Goal: Task Accomplishment & Management: Manage account settings

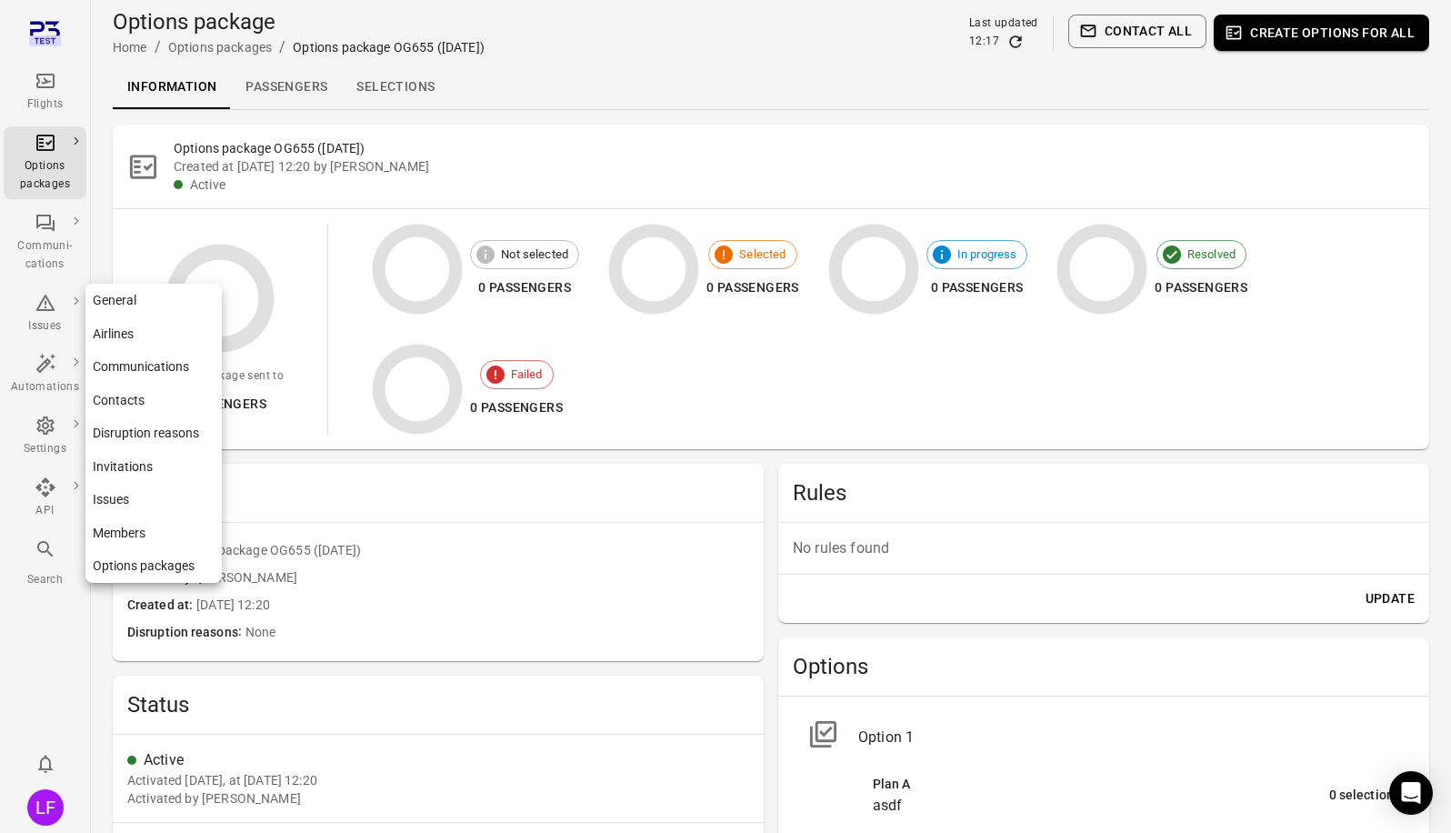
click at [125, 533] on link "Members" at bounding box center [153, 533] width 136 height 34
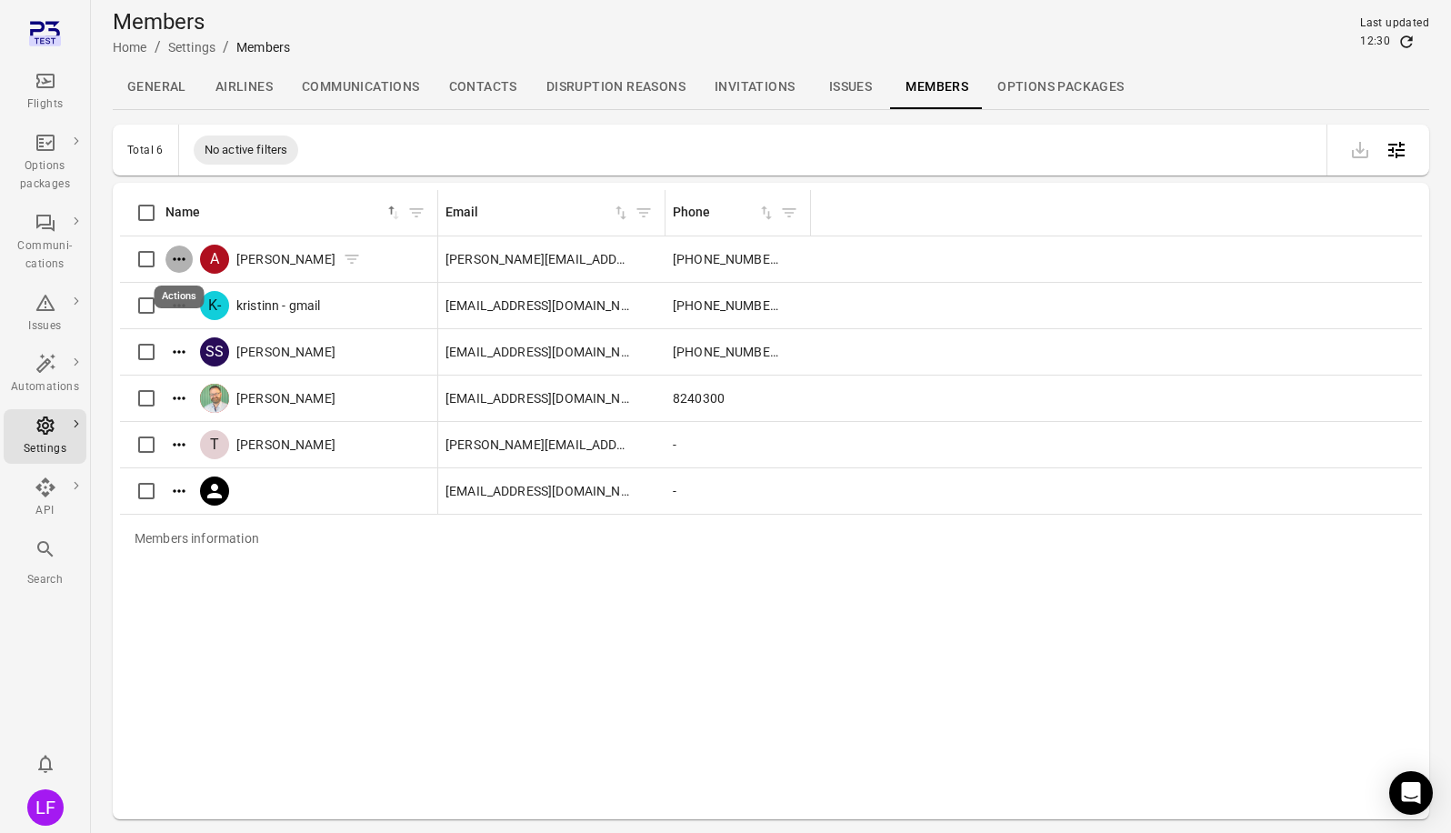
click at [179, 260] on icon "Actions" at bounding box center [179, 258] width 12 height 3
click at [180, 254] on div at bounding box center [725, 416] width 1451 height 833
click at [186, 486] on icon "Actions" at bounding box center [179, 491] width 18 height 18
click at [343, 594] on div at bounding box center [725, 416] width 1451 height 833
click at [181, 255] on icon "Actions" at bounding box center [179, 259] width 18 height 18
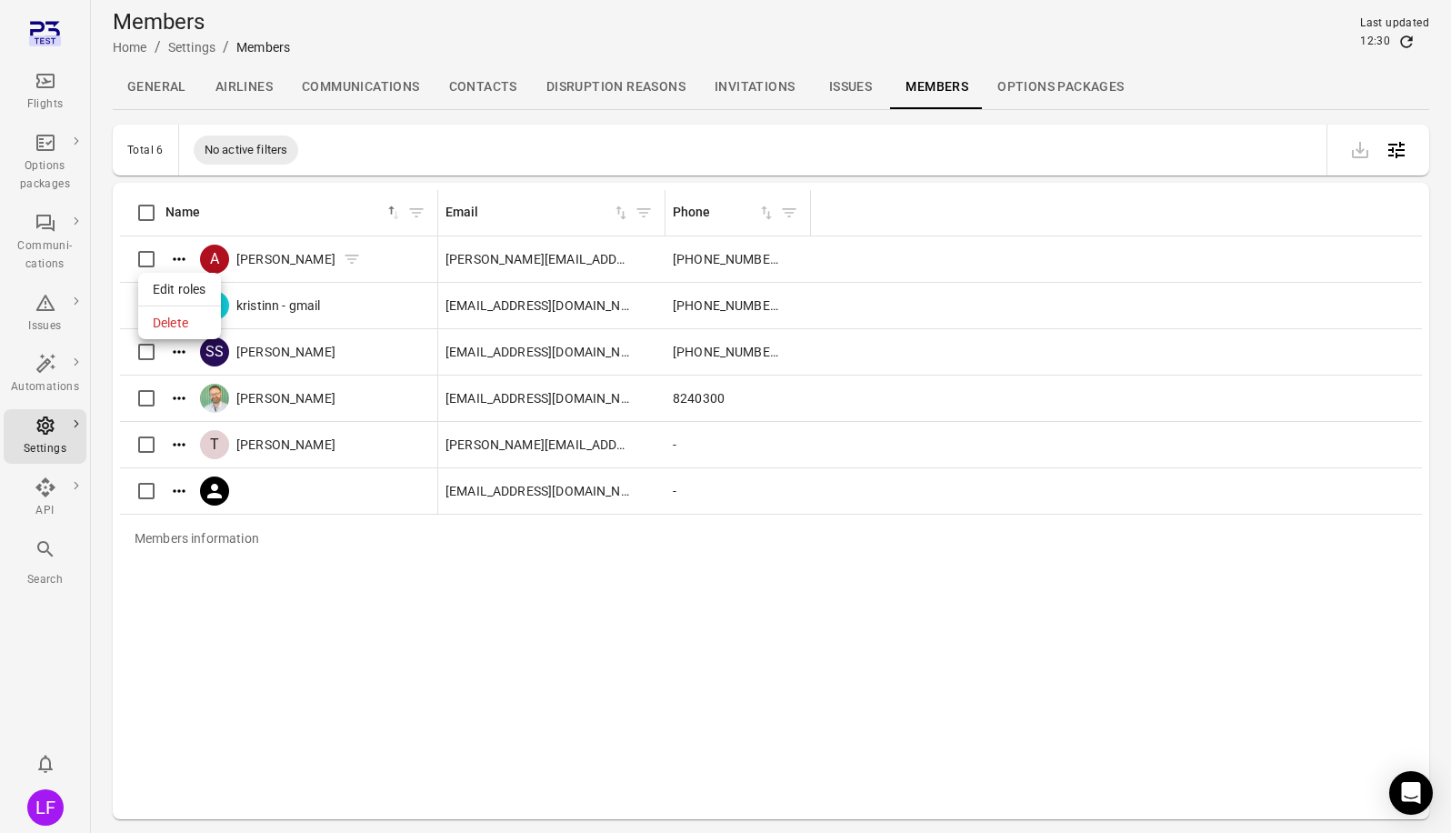
click at [181, 255] on div at bounding box center [725, 416] width 1451 height 833
click at [773, 85] on link "Invitations" at bounding box center [754, 87] width 109 height 44
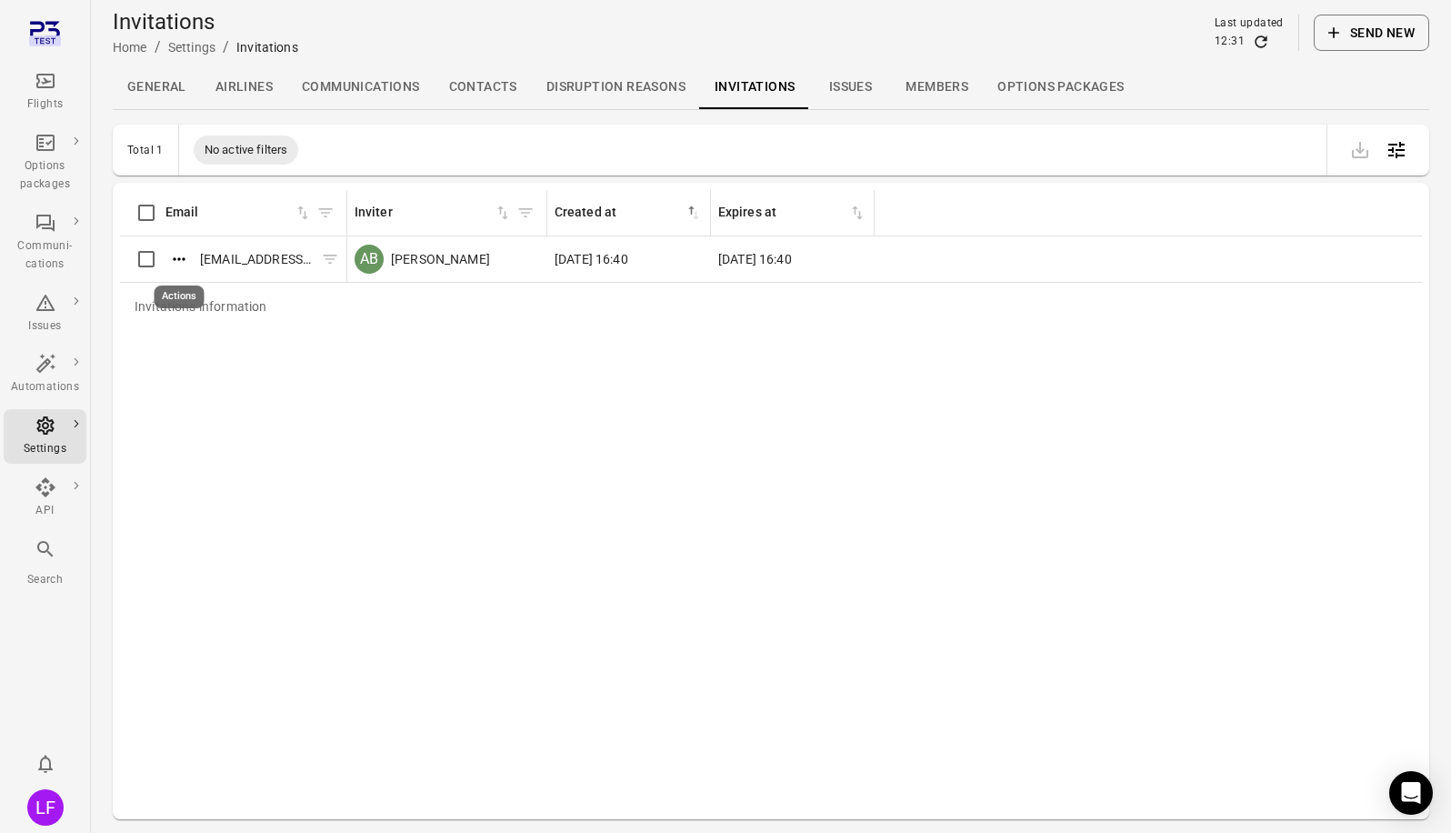
click at [175, 261] on icon "Actions" at bounding box center [179, 259] width 18 height 18
click at [928, 94] on div at bounding box center [725, 416] width 1451 height 833
click at [928, 90] on link "Members" at bounding box center [937, 87] width 92 height 44
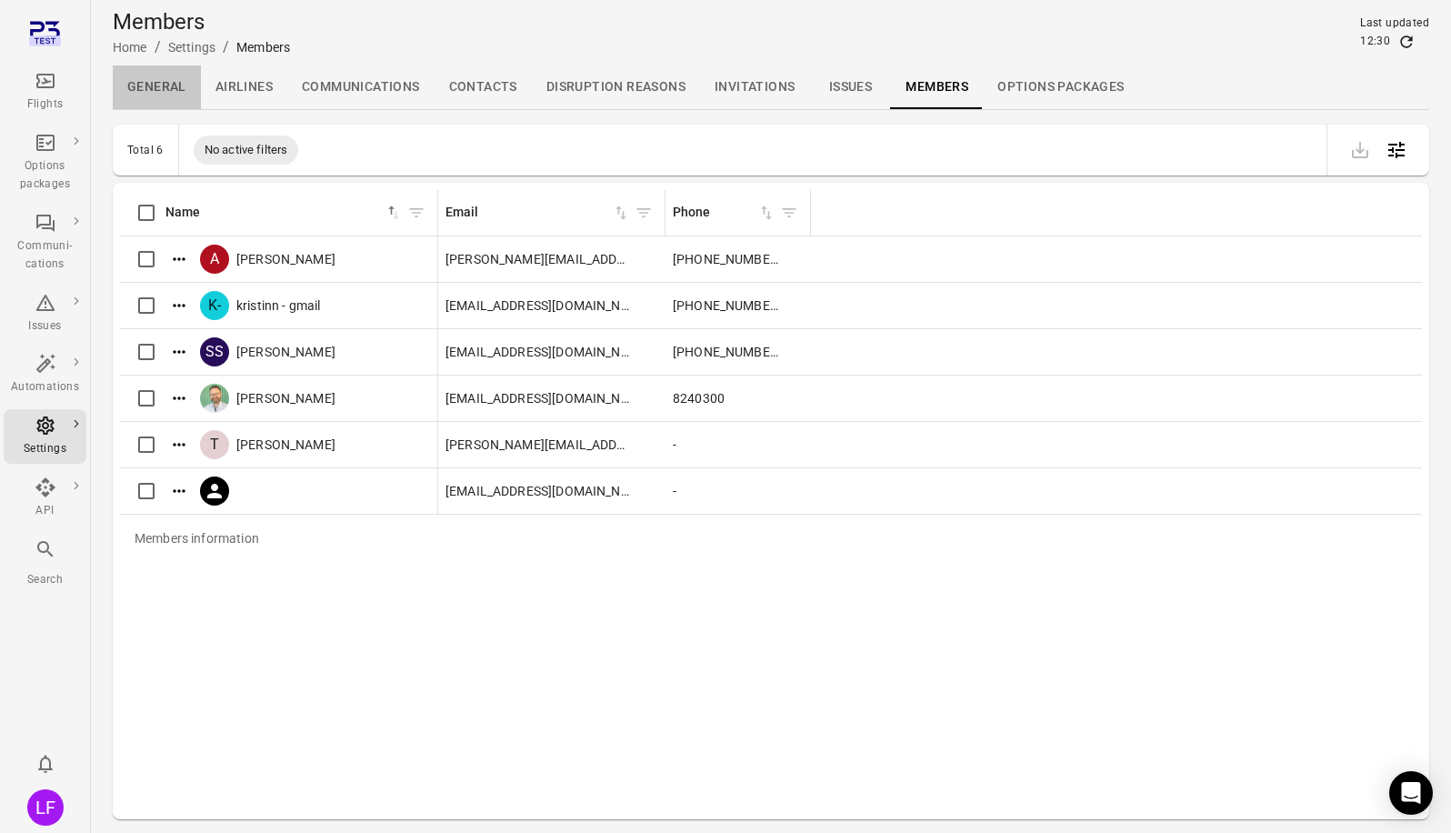
click at [155, 84] on link "General" at bounding box center [157, 87] width 88 height 44
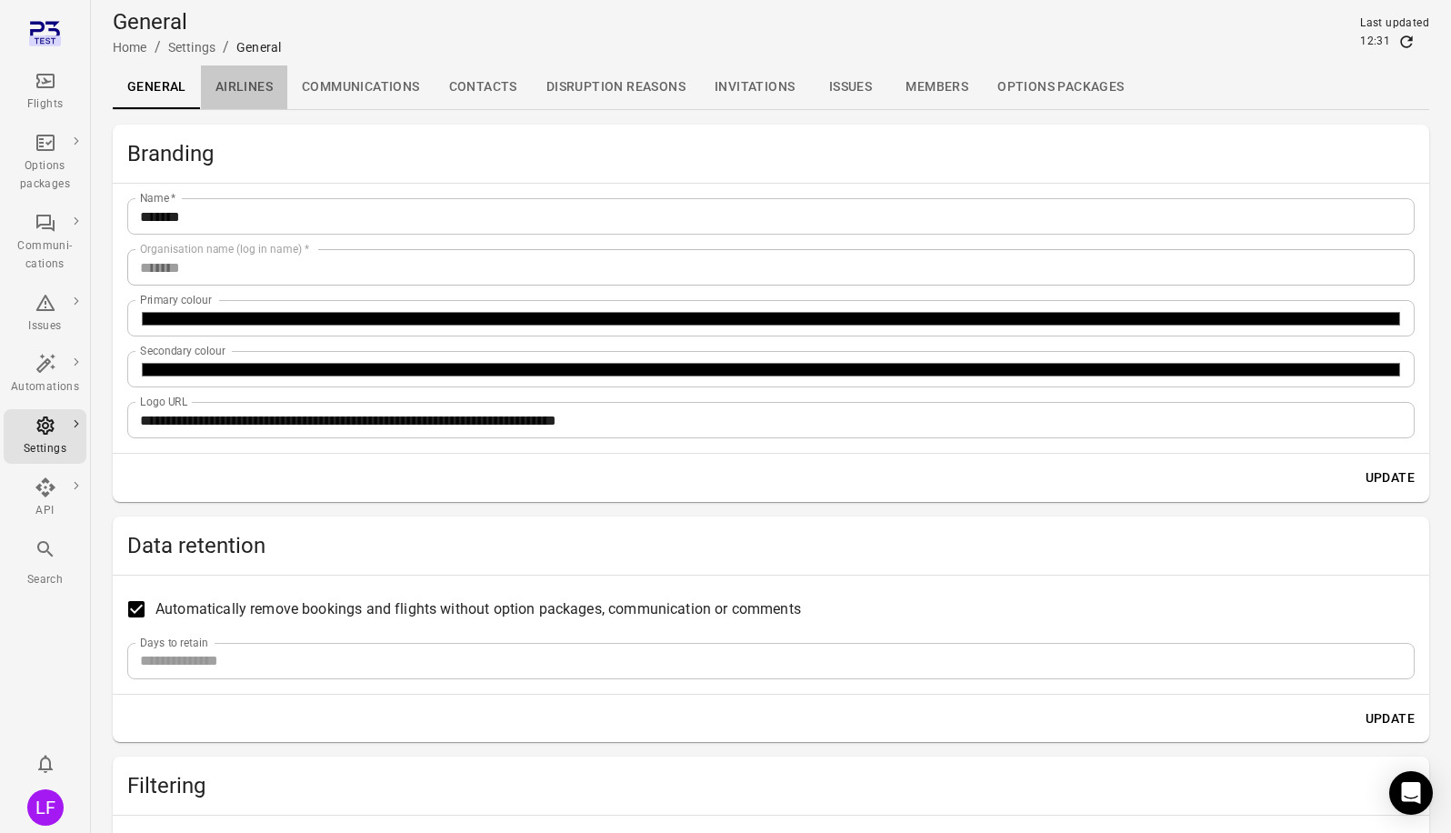
click at [237, 84] on link "Airlines" at bounding box center [244, 87] width 86 height 44
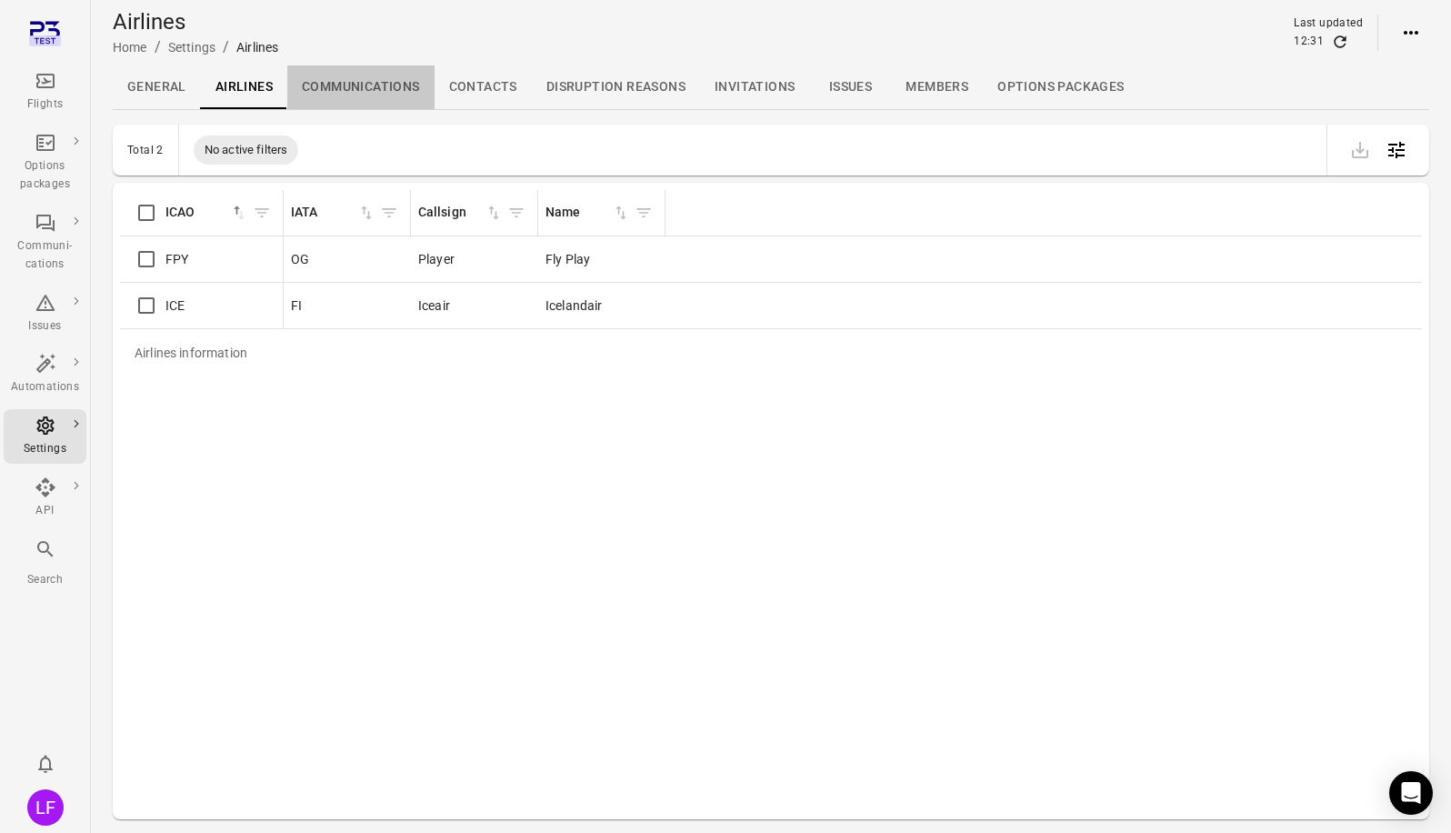
click at [372, 86] on link "Communications" at bounding box center [360, 87] width 147 height 44
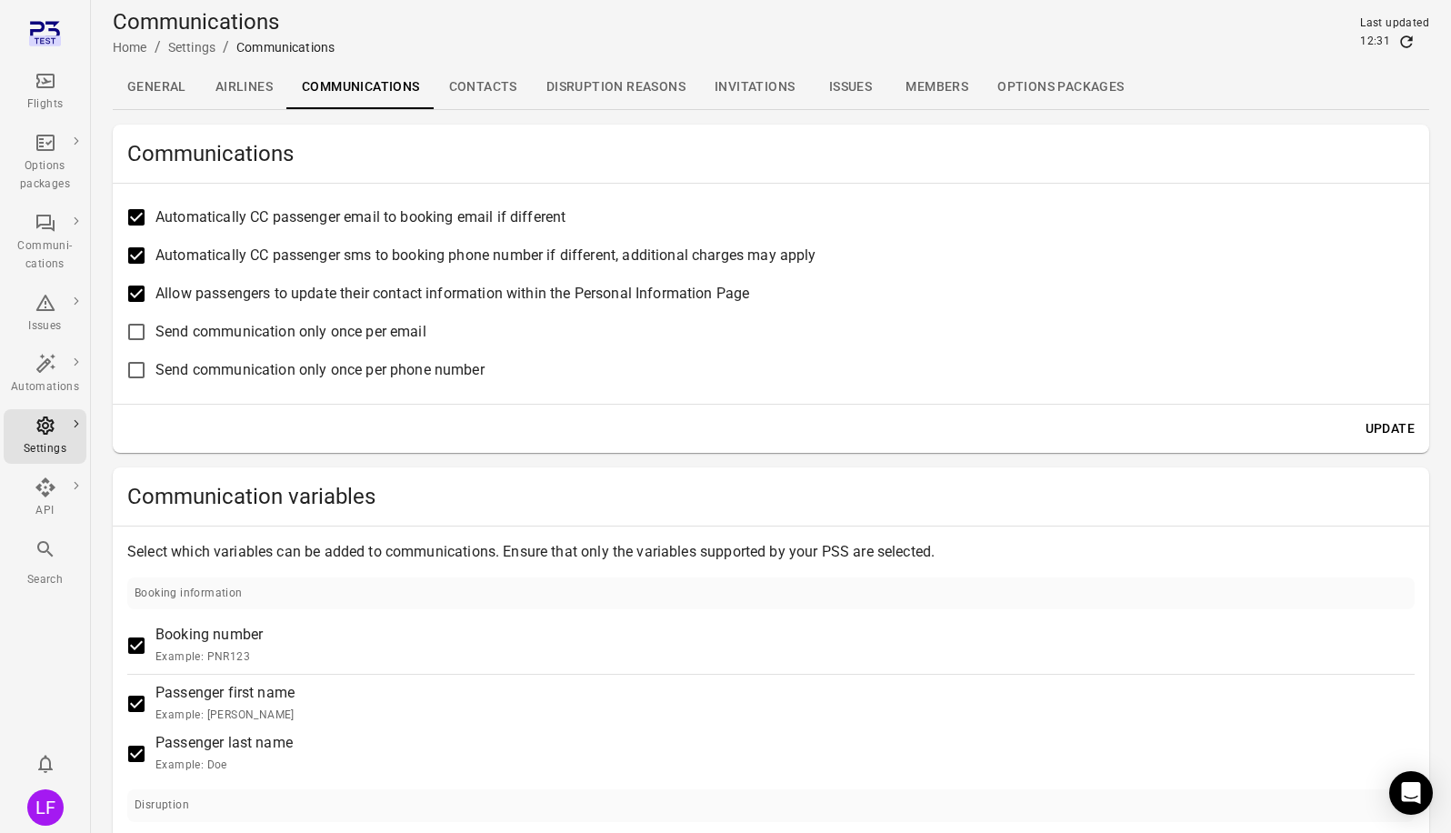
click at [493, 93] on link "Contacts" at bounding box center [482, 87] width 97 height 44
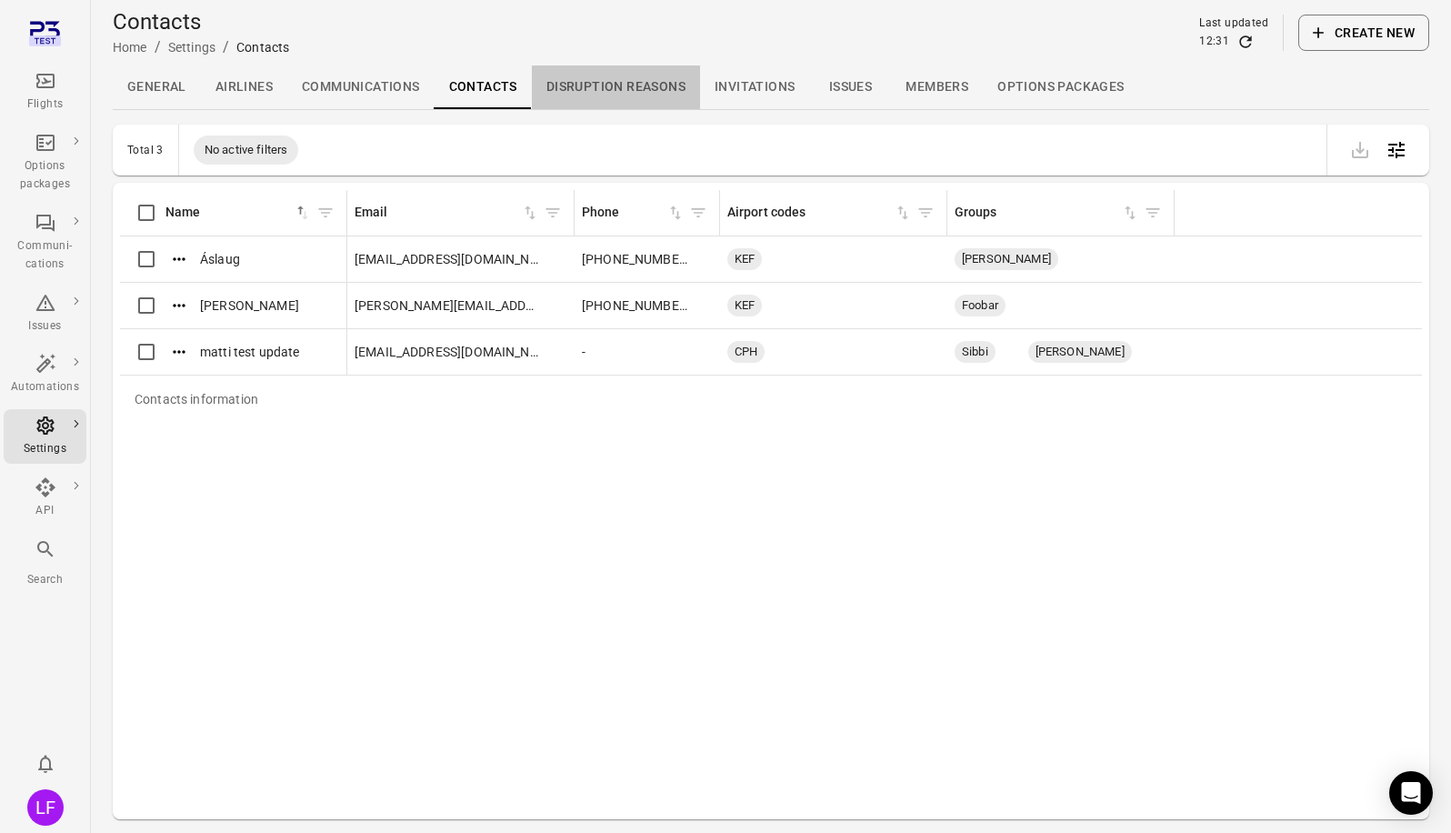
click at [623, 91] on link "Disruption reasons" at bounding box center [616, 87] width 168 height 44
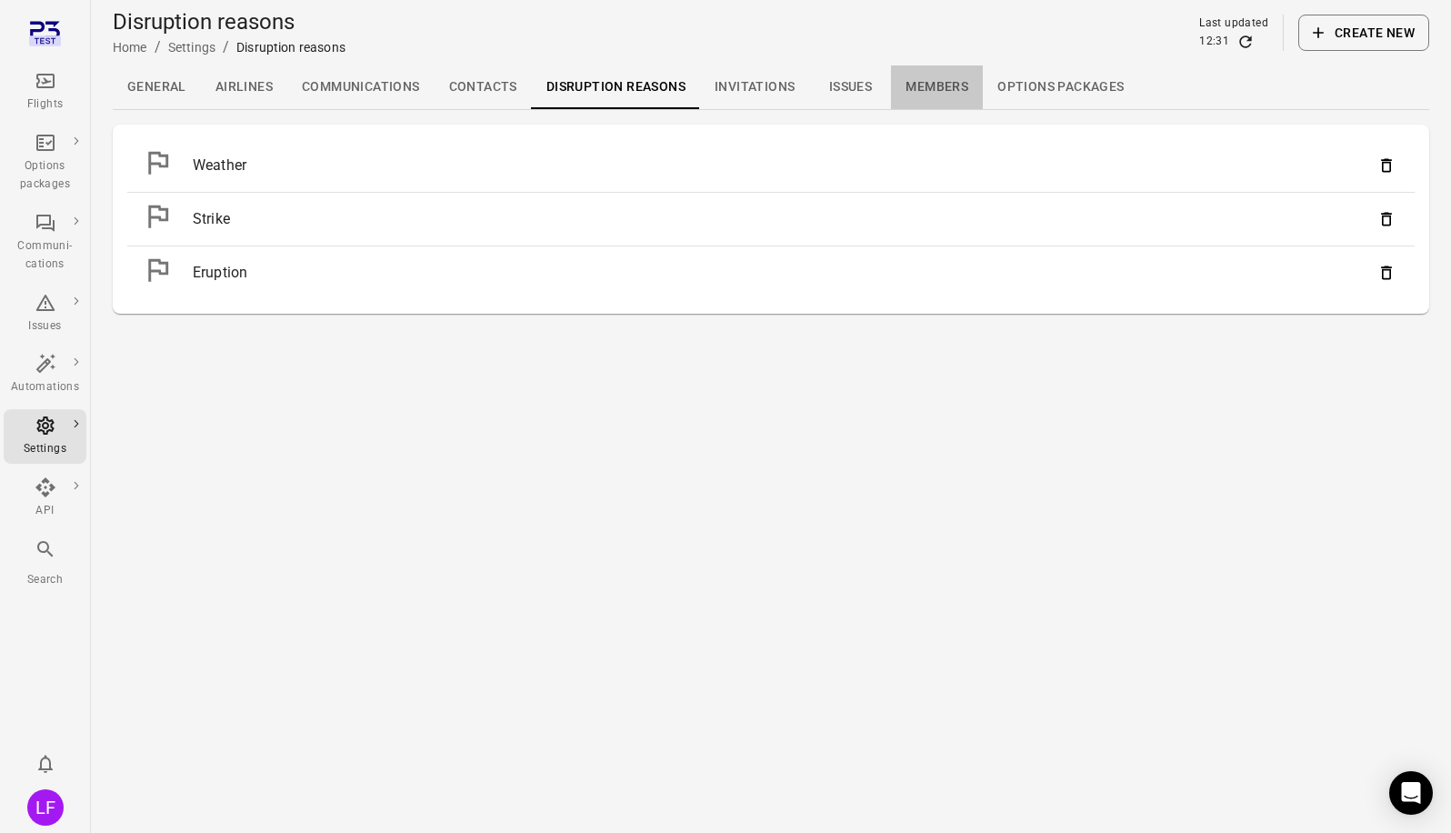
click at [948, 87] on link "Members" at bounding box center [937, 87] width 92 height 44
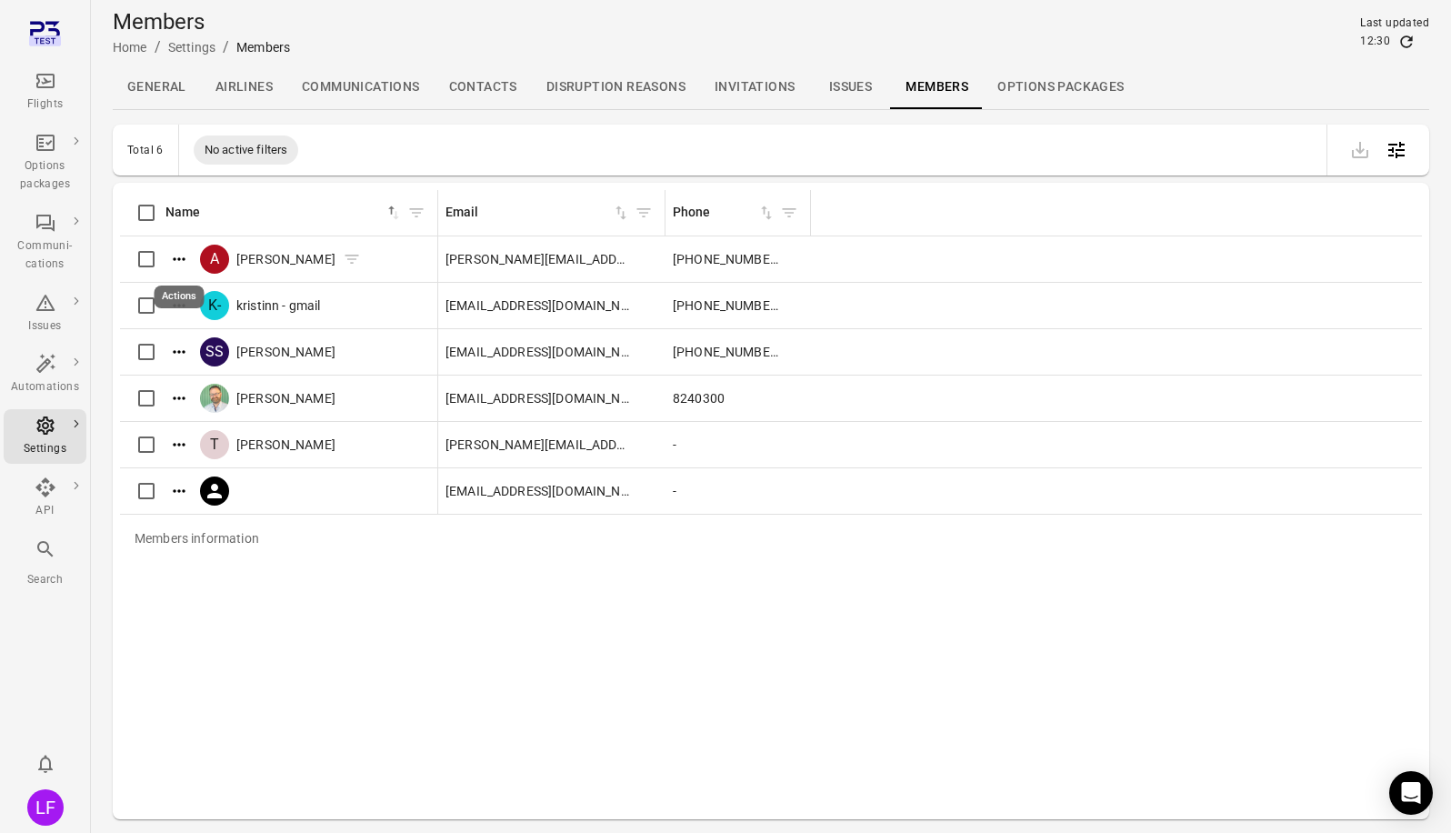
click at [181, 261] on icon "Actions" at bounding box center [179, 259] width 18 height 18
click at [175, 259] on div at bounding box center [725, 416] width 1451 height 833
click at [180, 312] on icon "Actions" at bounding box center [179, 305] width 18 height 18
click at [414, 668] on div at bounding box center [725, 416] width 1451 height 833
click at [183, 354] on icon "Actions" at bounding box center [179, 352] width 18 height 18
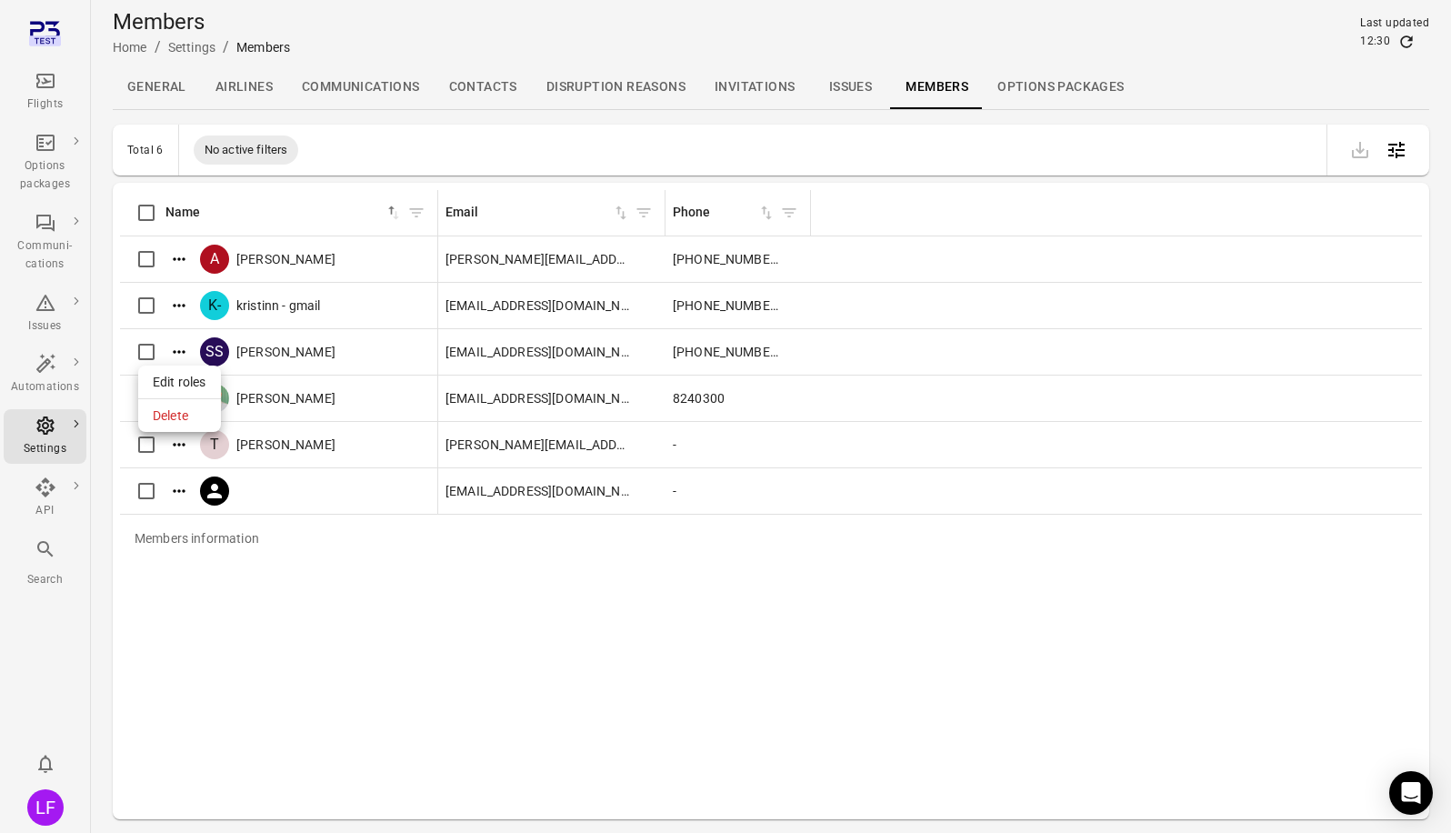
click at [181, 380] on span "Edit roles" at bounding box center [180, 382] width 54 height 18
click at [251, 258] on span "[PERSON_NAME]" at bounding box center [285, 259] width 99 height 18
click at [233, 258] on div "A [PERSON_NAME]" at bounding box center [262, 258] width 195 height 29
click at [1402, 142] on icon "Open table configuration" at bounding box center [1396, 150] width 22 height 22
